Goal: Information Seeking & Learning: Check status

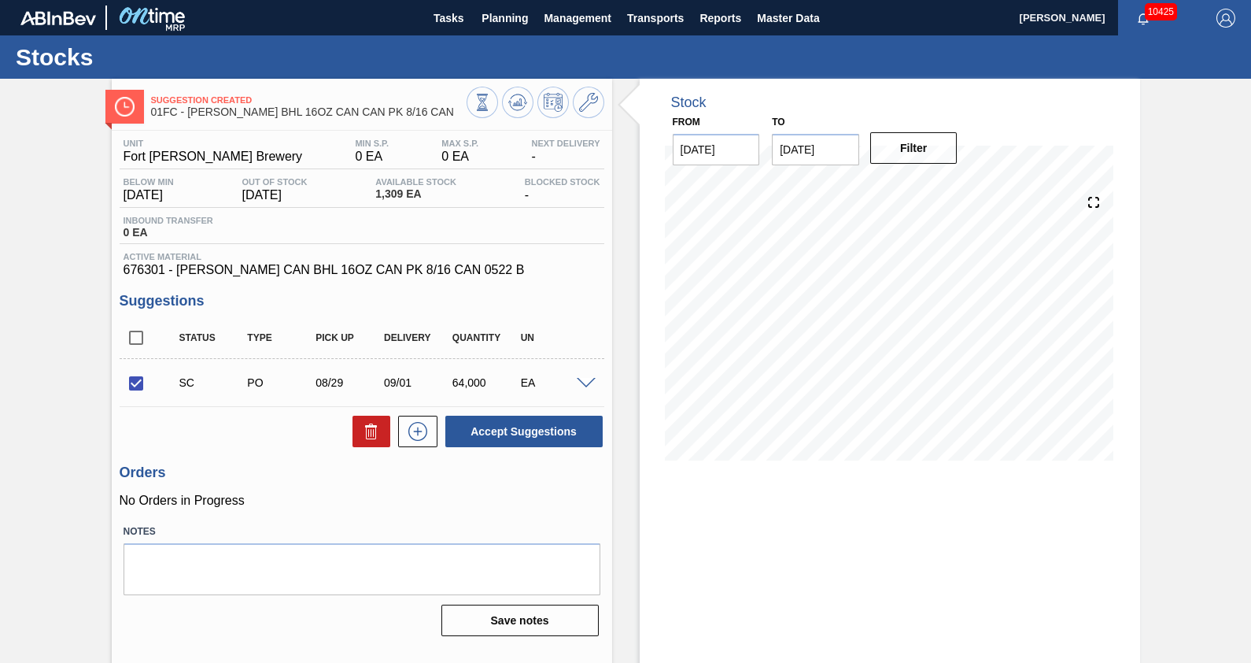
scroll to position [11, 0]
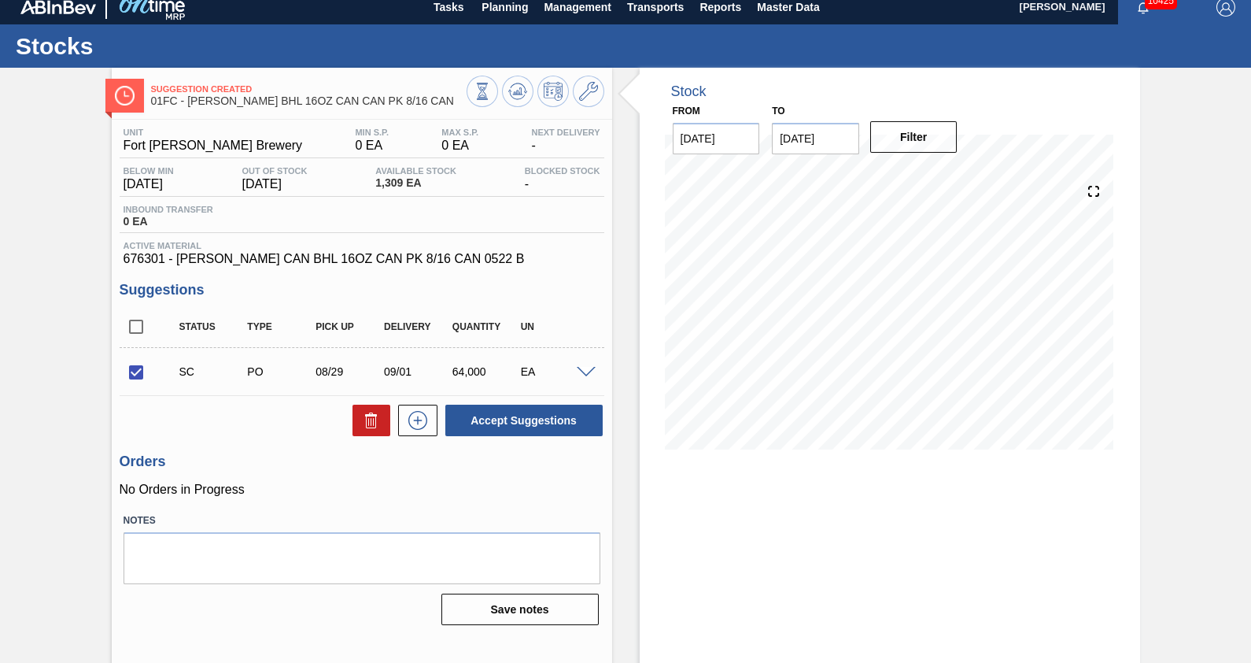
click at [1206, 255] on div "Suggestion Created 01FC - CARR BHL 16OZ CAN CAN PK 8/16 CAN Unit Fort Collins B…" at bounding box center [625, 367] width 1251 height 598
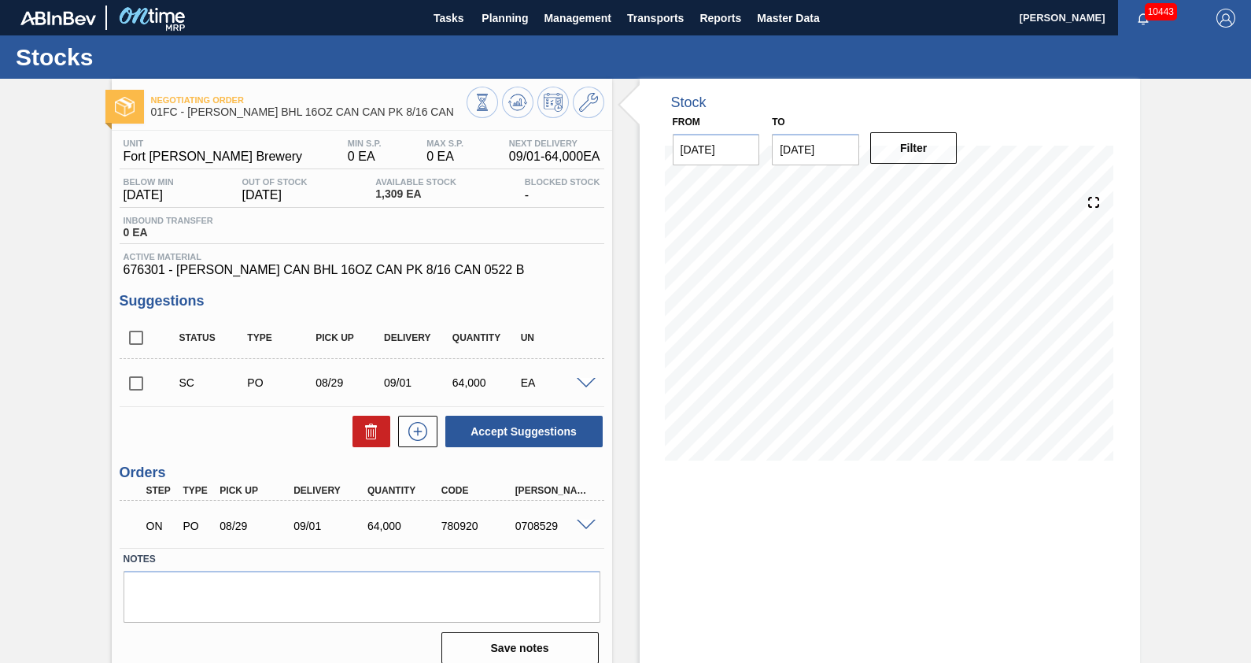
click at [54, 242] on div "Negotiating Order 01FC - [PERSON_NAME] BHL 16OZ CAN CAN PK 8/16 CAN Unit Fort […" at bounding box center [625, 378] width 1251 height 598
click at [1155, 334] on div "Negotiating Order 01FC - [PERSON_NAME] BHL 16OZ CAN CAN PK 8/16 CAN Unit Fort […" at bounding box center [625, 378] width 1251 height 598
click at [525, 104] on icon at bounding box center [517, 102] width 19 height 19
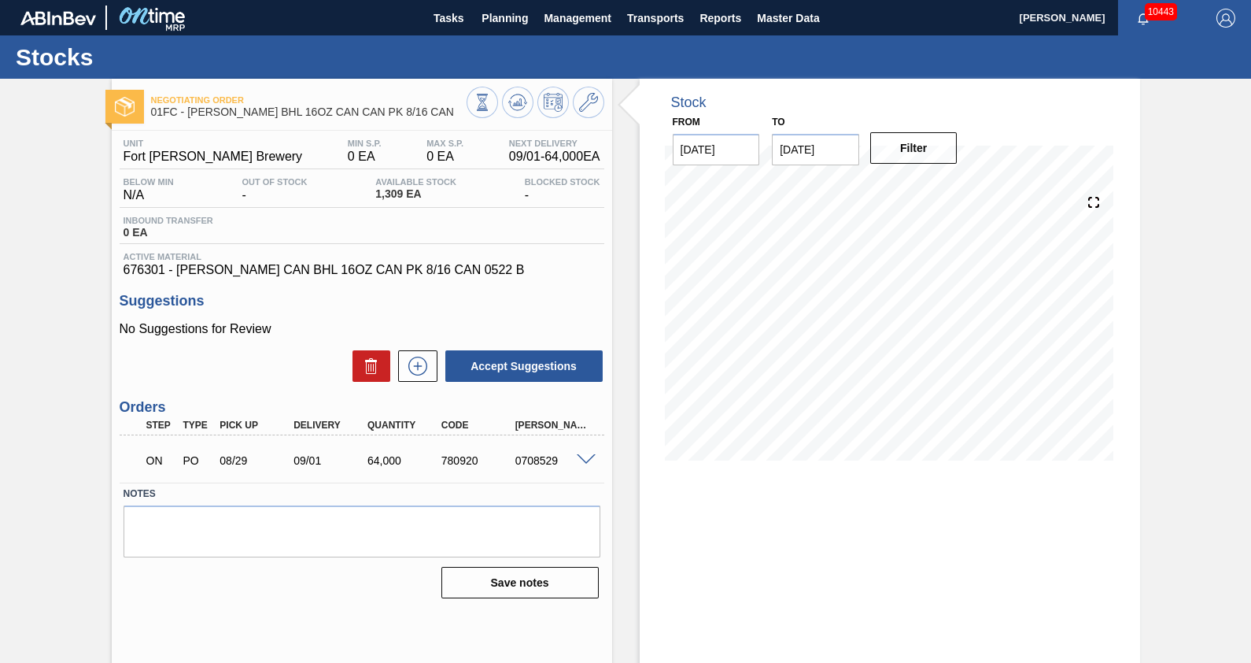
click at [41, 238] on div "Negotiating Order 01FC - [PERSON_NAME] BHL 16OZ CAN CAN PK 8/16 CAN Unit Fort […" at bounding box center [625, 378] width 1251 height 598
click at [496, 12] on span "Planning" at bounding box center [505, 18] width 46 height 19
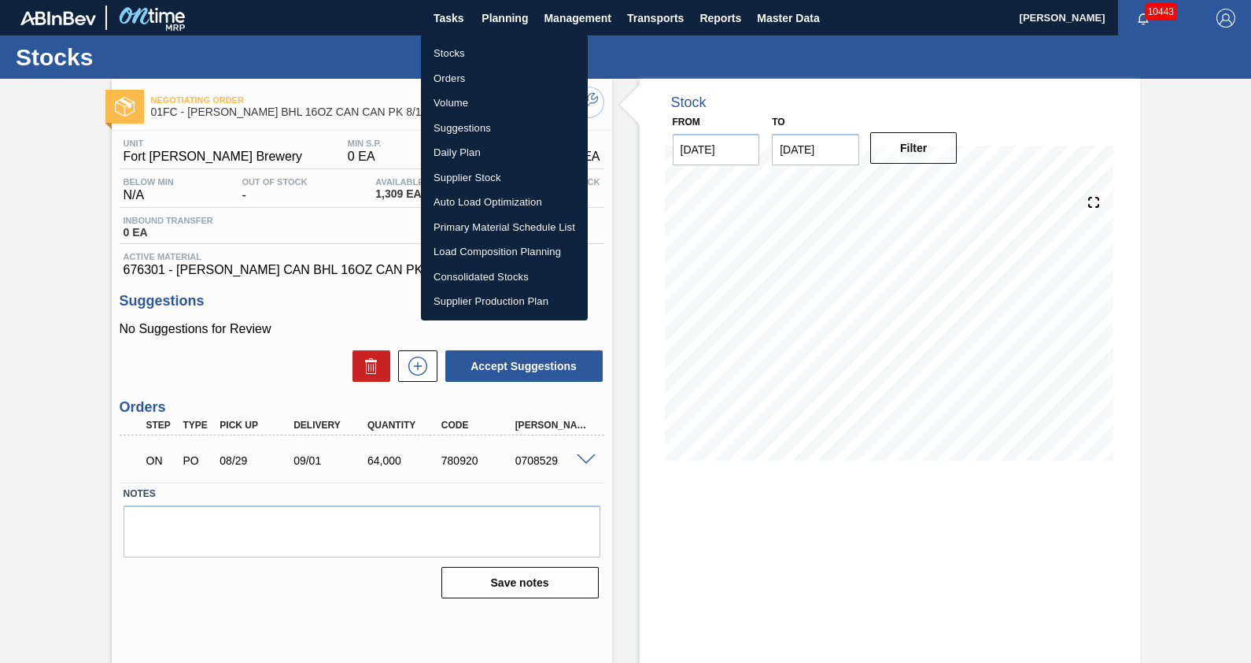
drag, startPoint x: 440, startPoint y: 50, endPoint x: 460, endPoint y: 222, distance: 172.8
click at [440, 50] on li "Stocks" at bounding box center [504, 53] width 167 height 25
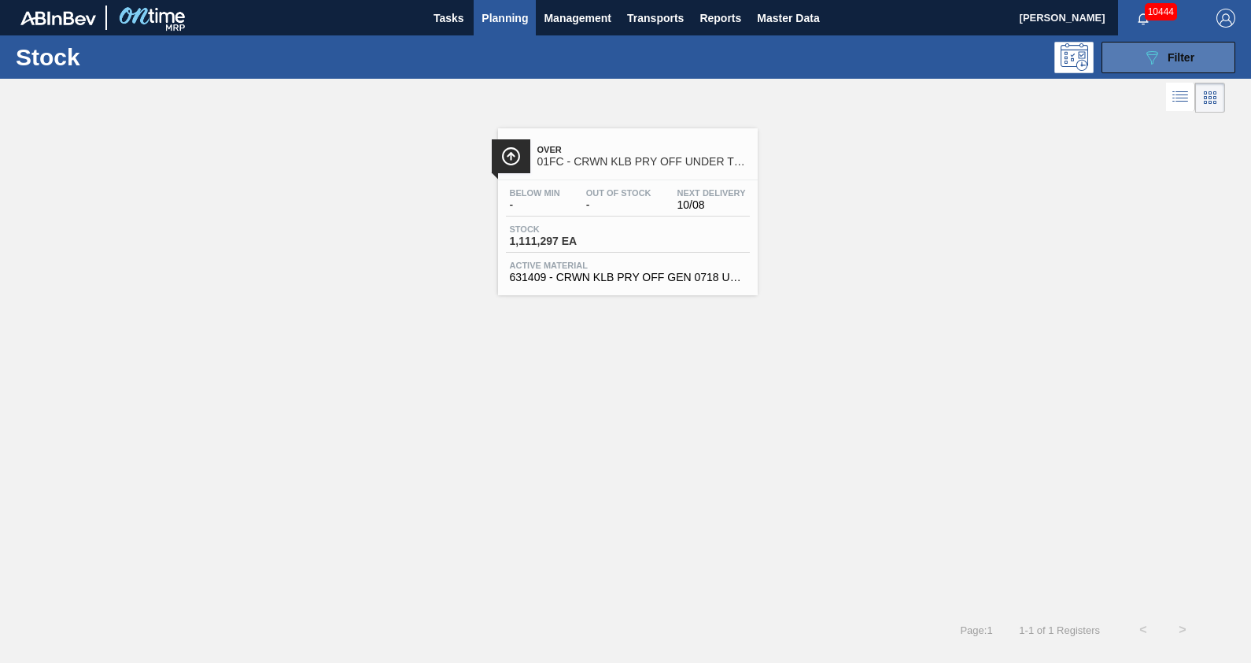
click at [1208, 47] on button "089F7B8B-B2A5-4AFE-B5C0-19BA573D28AC Filter" at bounding box center [1169, 57] width 134 height 31
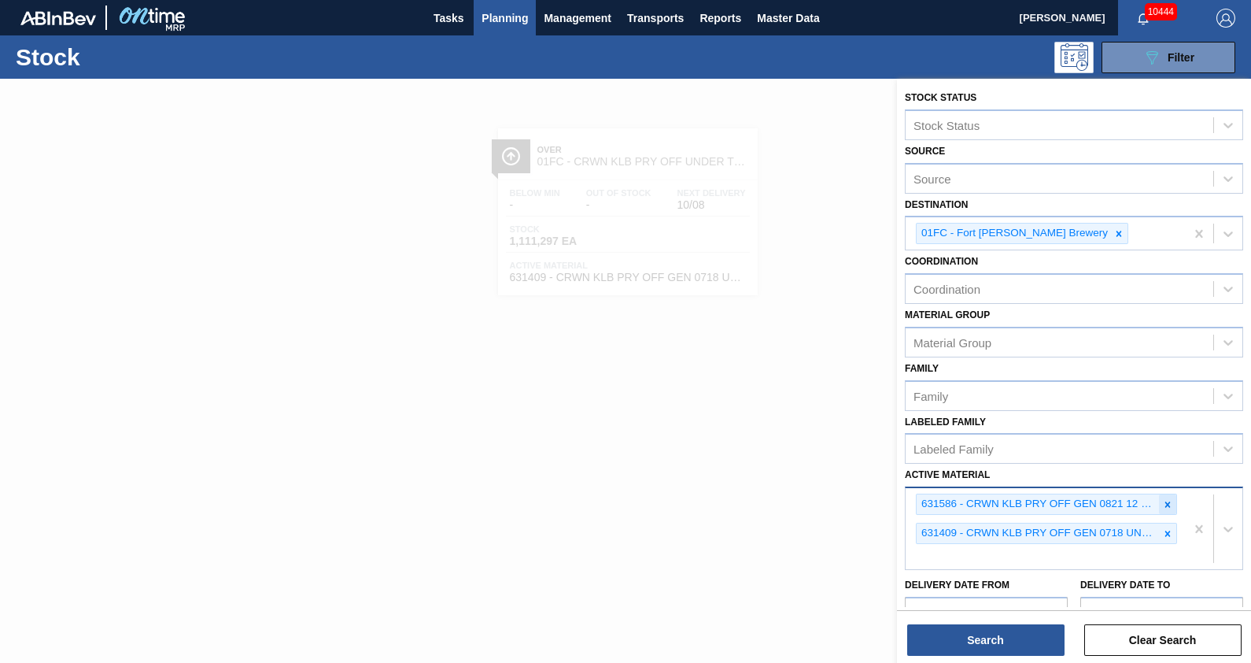
click at [1170, 494] on div at bounding box center [1167, 504] width 17 height 20
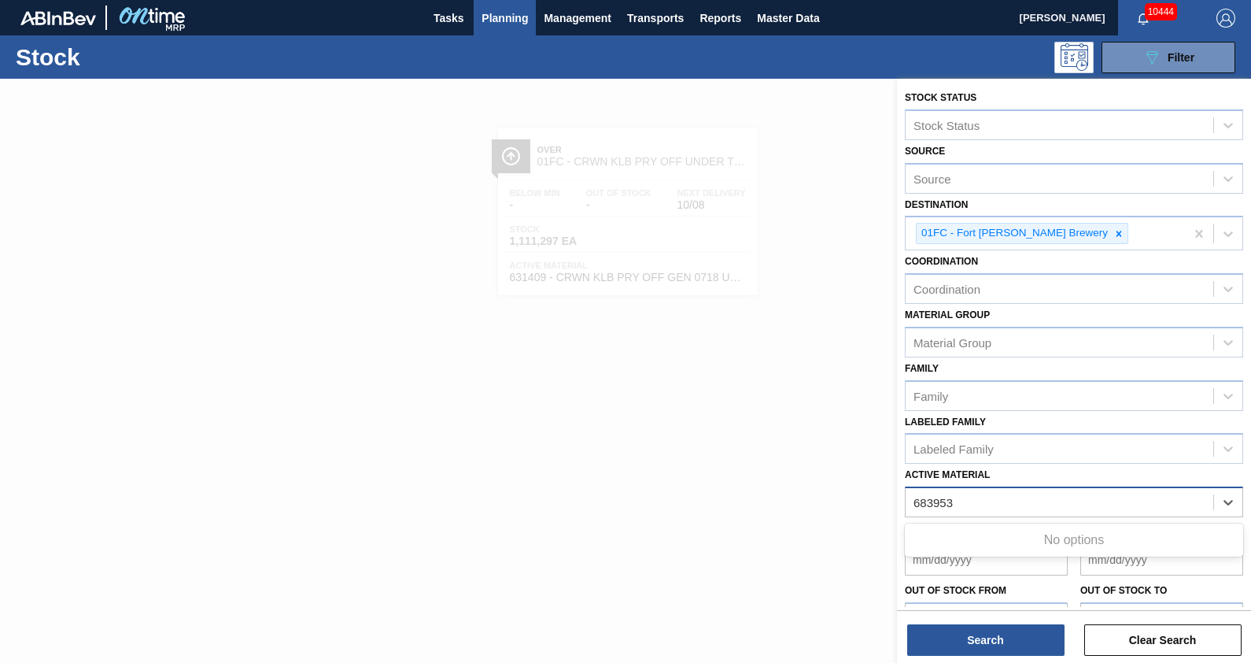
type Material "683953"
